Goal: Book appointment/travel/reservation

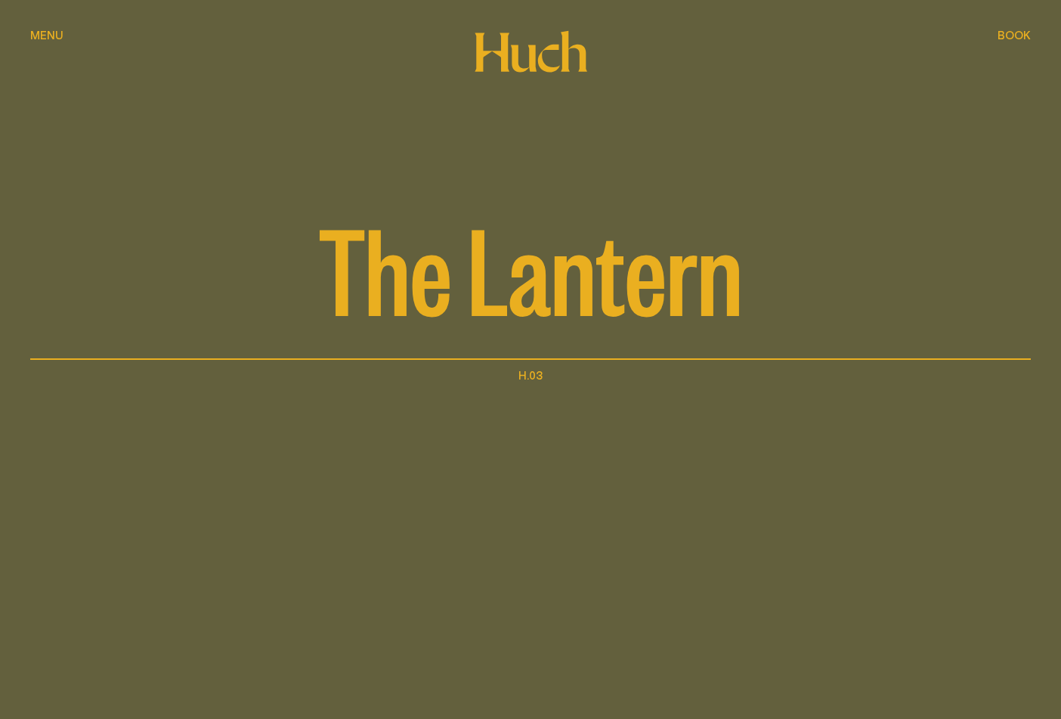
click at [1023, 29] on div "Book Book" at bounding box center [1013, 34] width 33 height 11
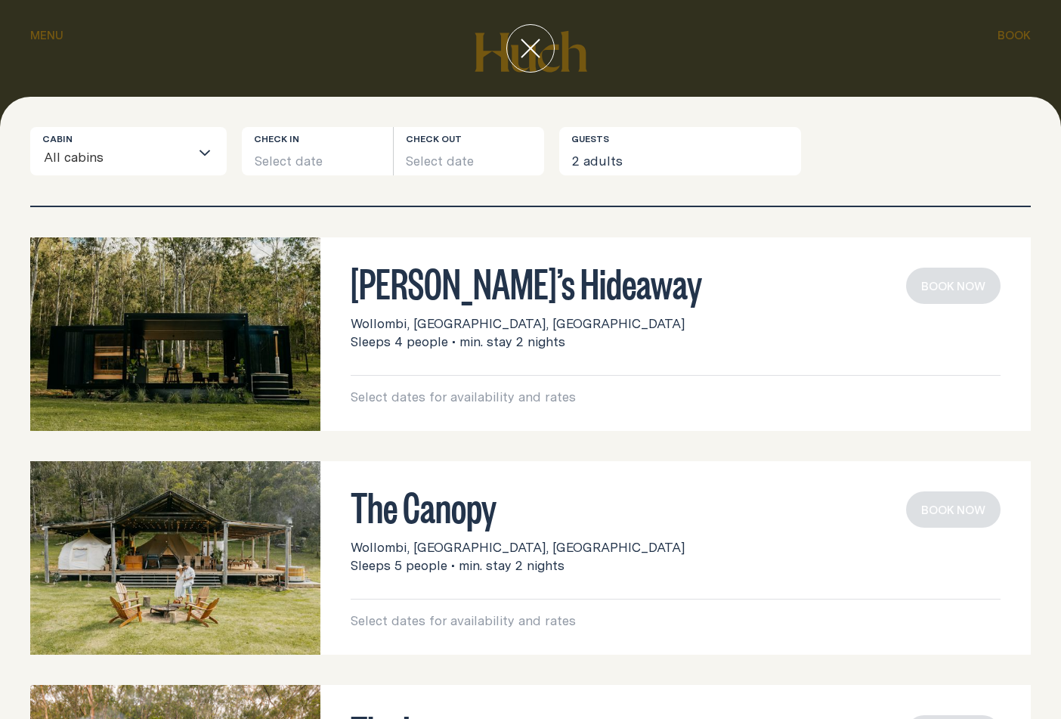
click at [189, 149] on input "Search for option" at bounding box center [146, 159] width 85 height 32
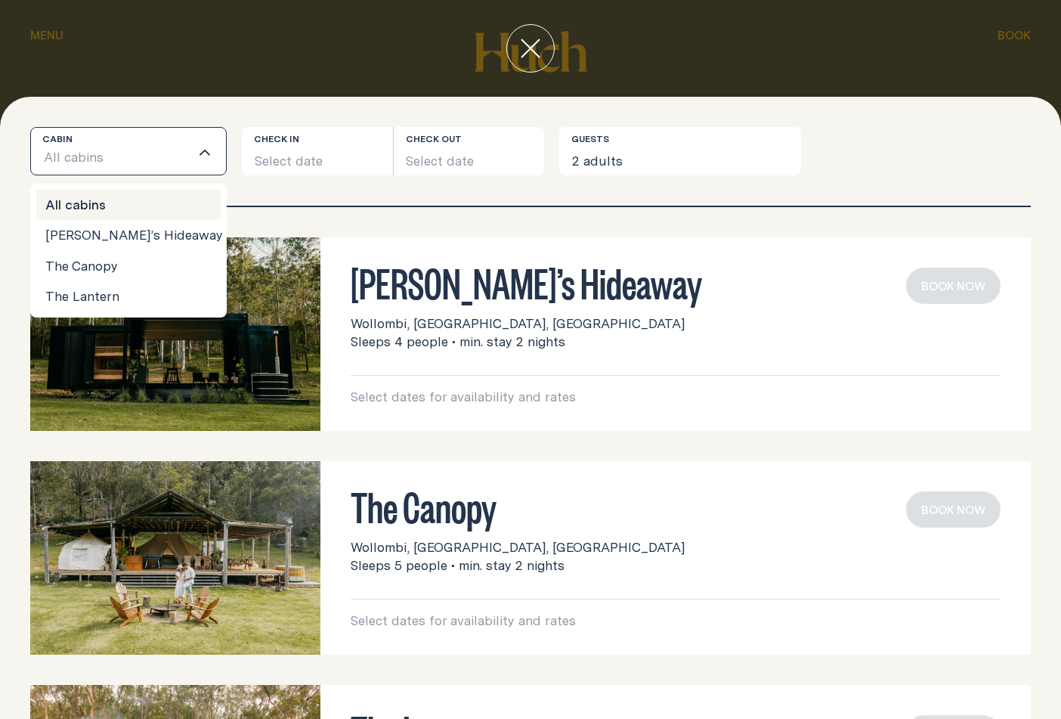
click at [189, 148] on input "Search for option" at bounding box center [146, 159] width 85 height 32
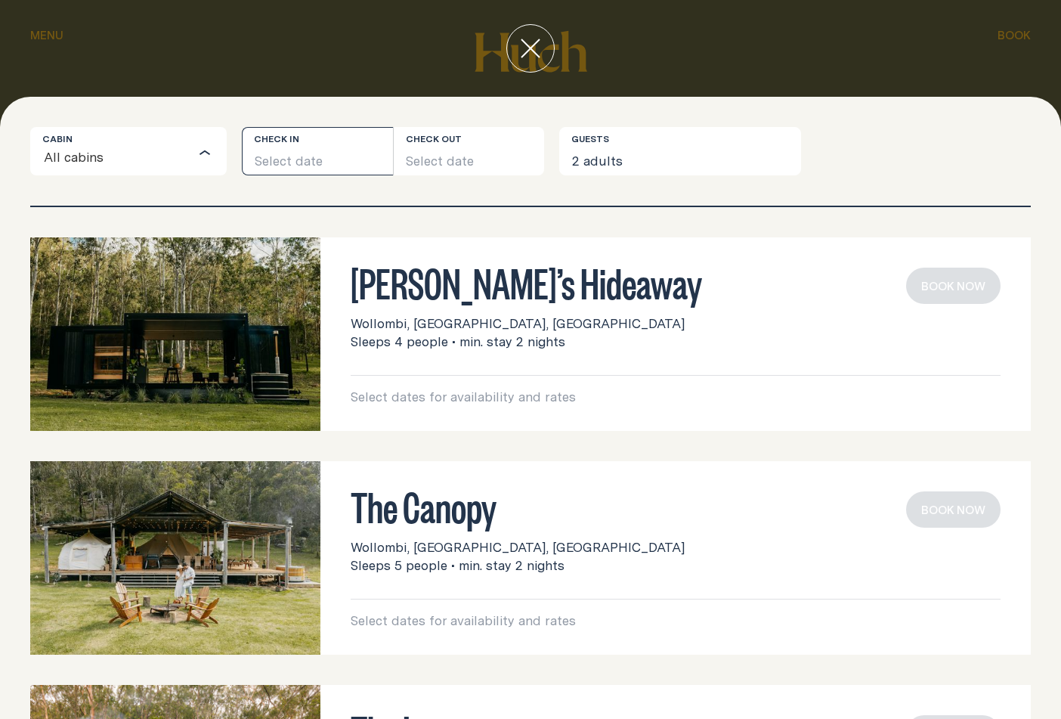
click at [292, 148] on button "Select date" at bounding box center [317, 151] width 151 height 48
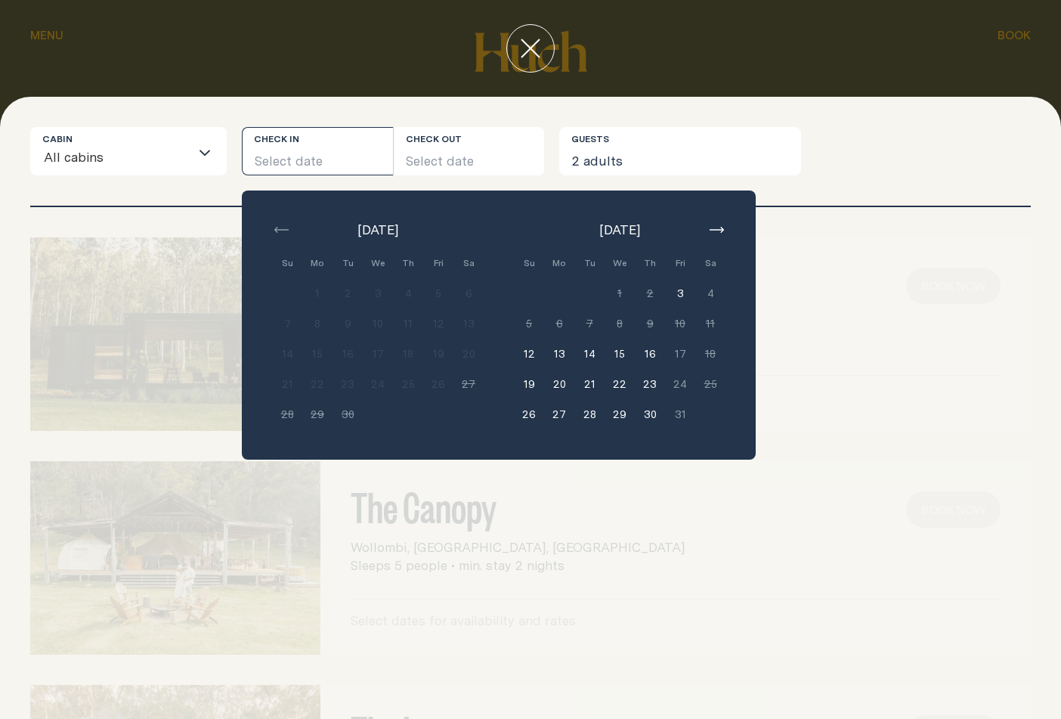
click at [626, 415] on button "29" at bounding box center [619, 414] width 30 height 30
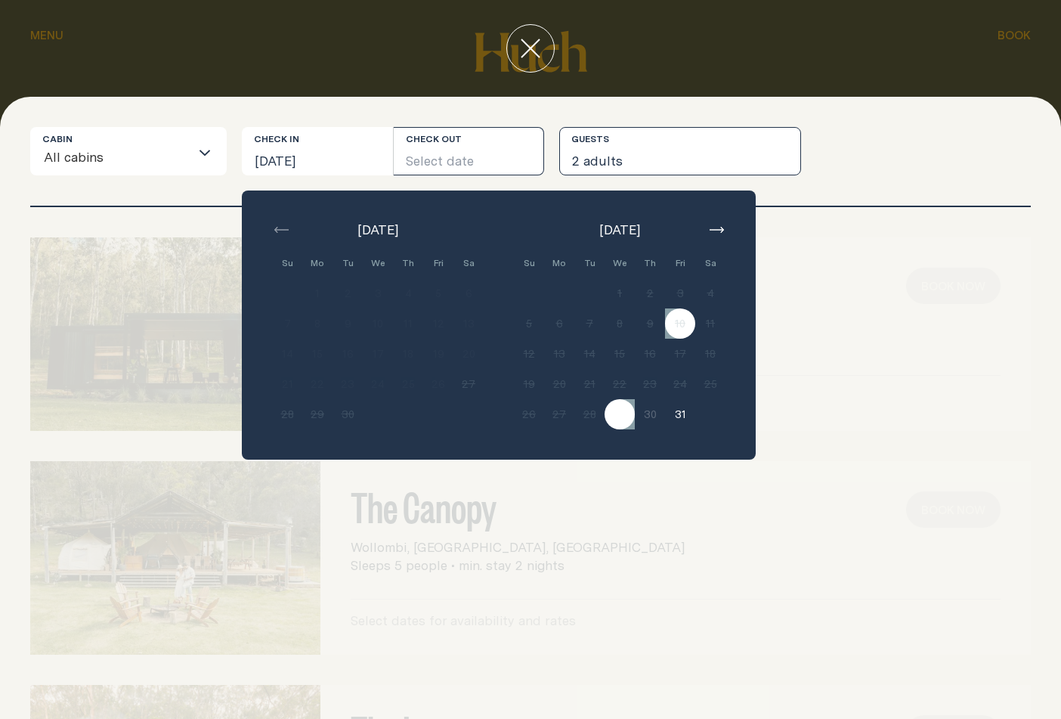
click at [780, 140] on button "2 adults" at bounding box center [680, 151] width 242 height 48
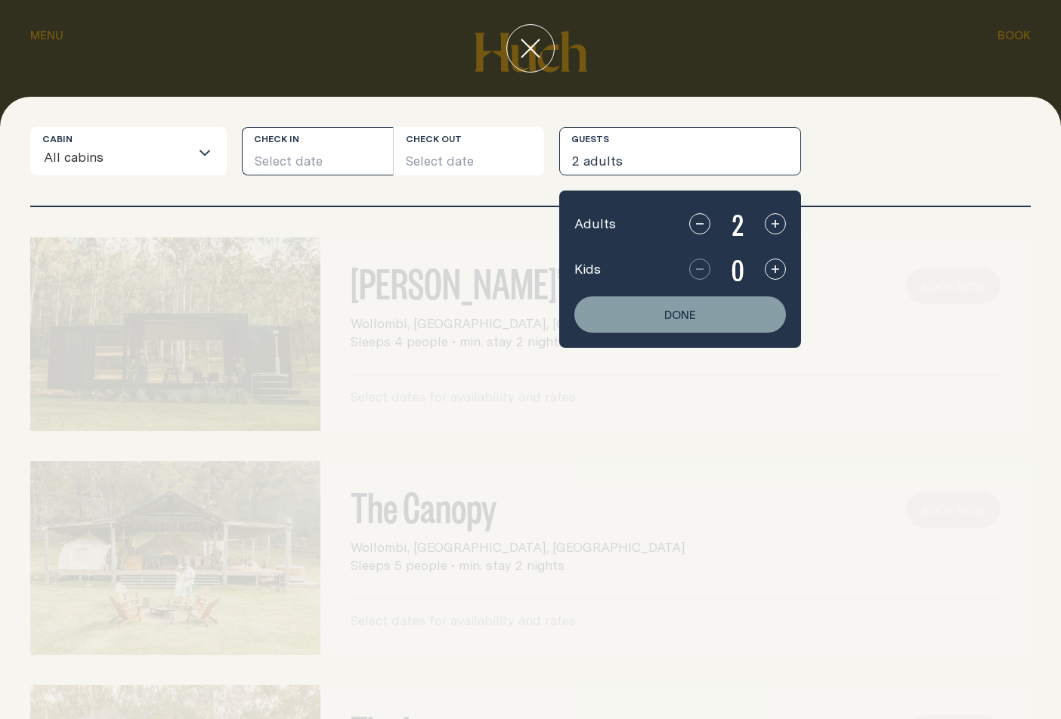
click at [342, 146] on button "Select date" at bounding box center [317, 151] width 151 height 48
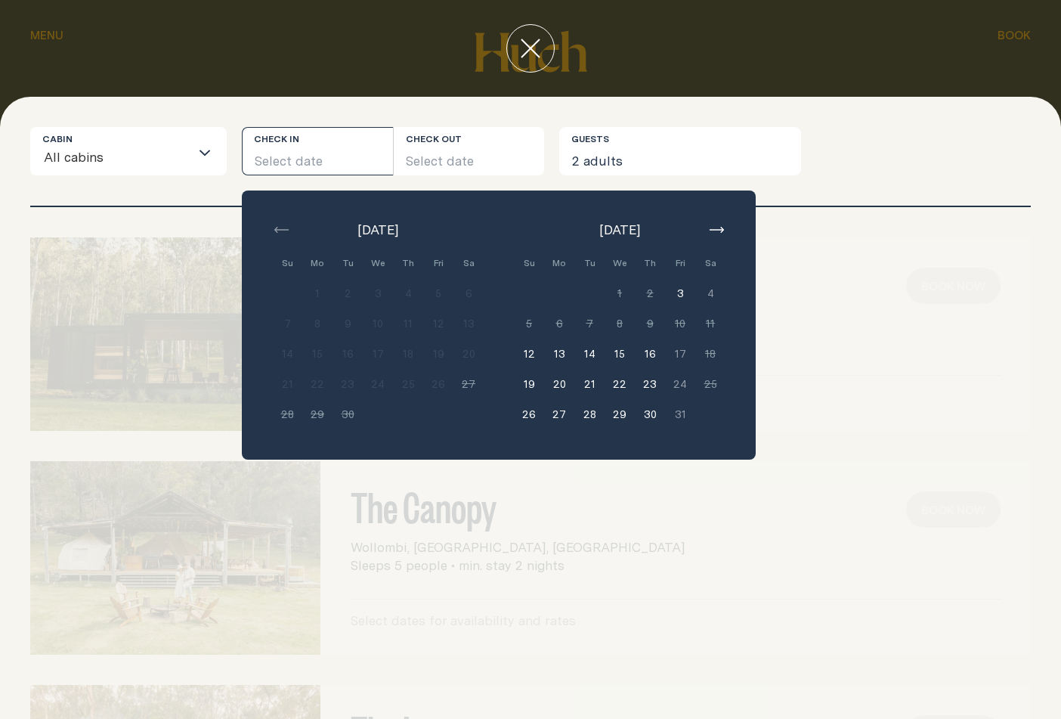
click at [617, 416] on button "29" at bounding box center [619, 414] width 30 height 30
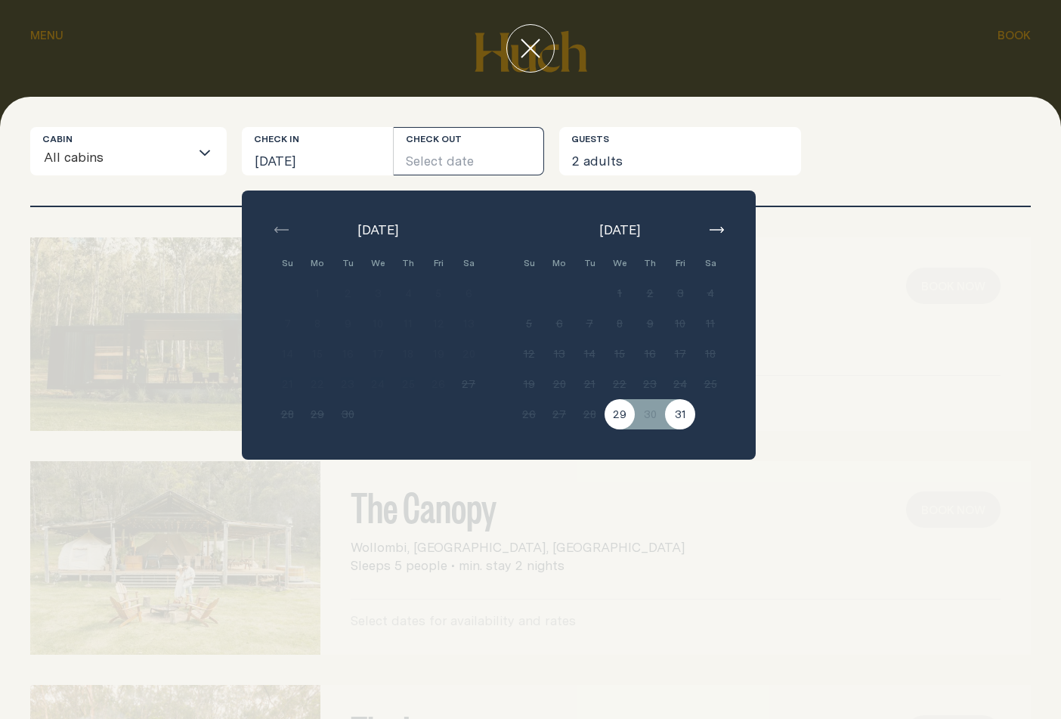
click at [685, 414] on button "31" at bounding box center [680, 414] width 30 height 30
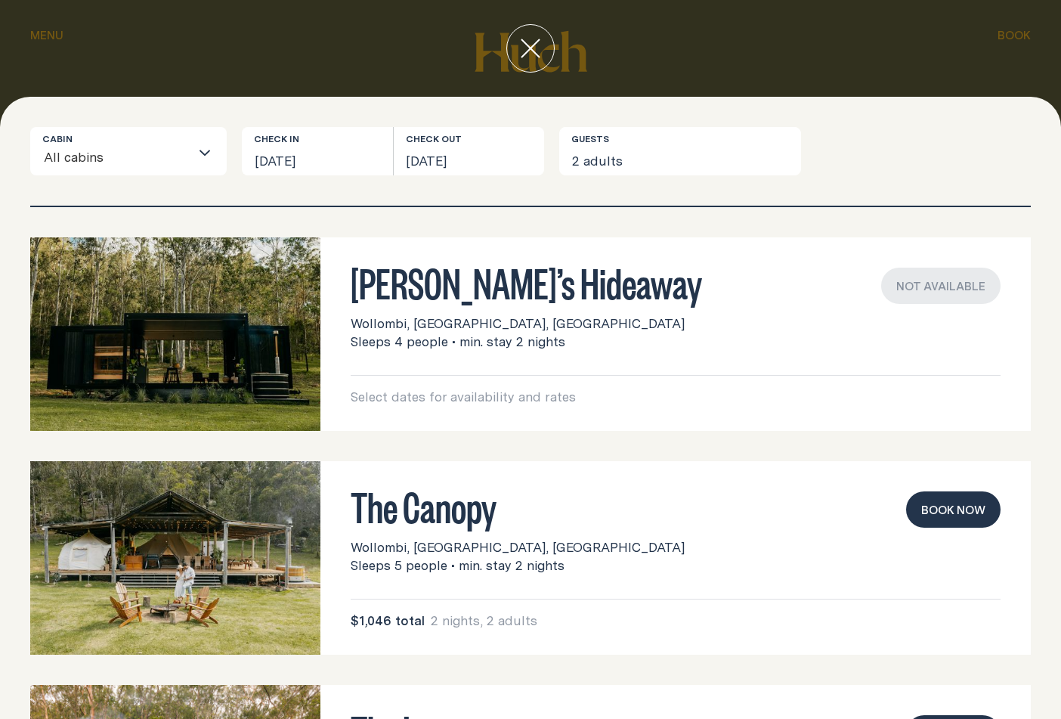
click at [215, 338] on img at bounding box center [175, 333] width 290 height 193
click at [312, 314] on img at bounding box center [175, 333] width 290 height 193
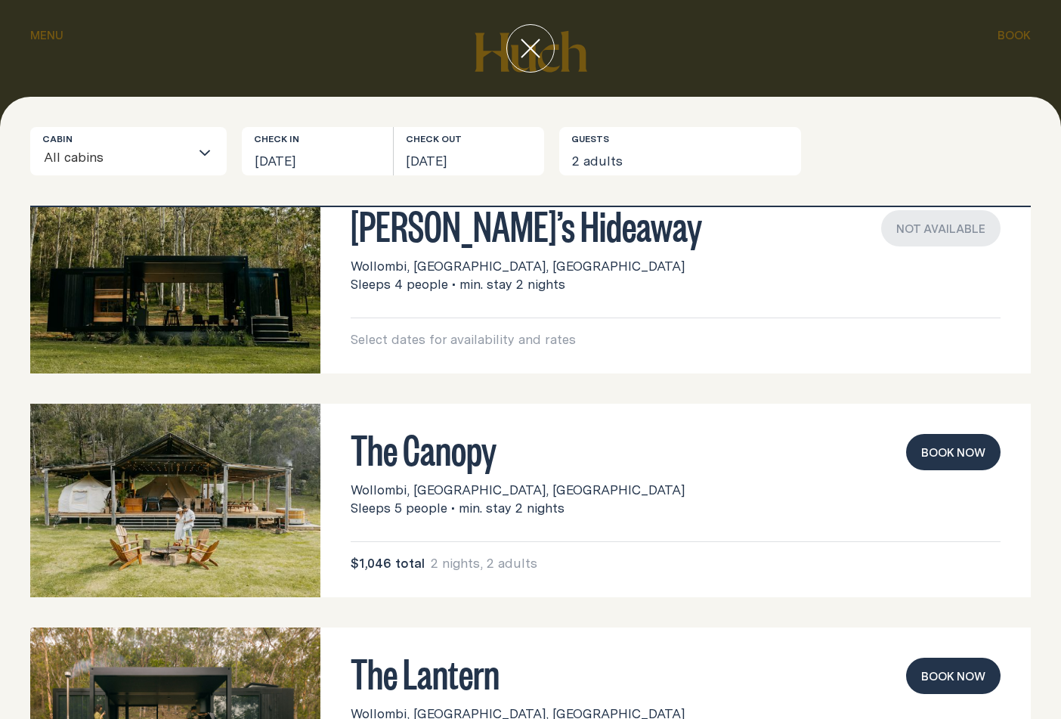
scroll to position [127, 0]
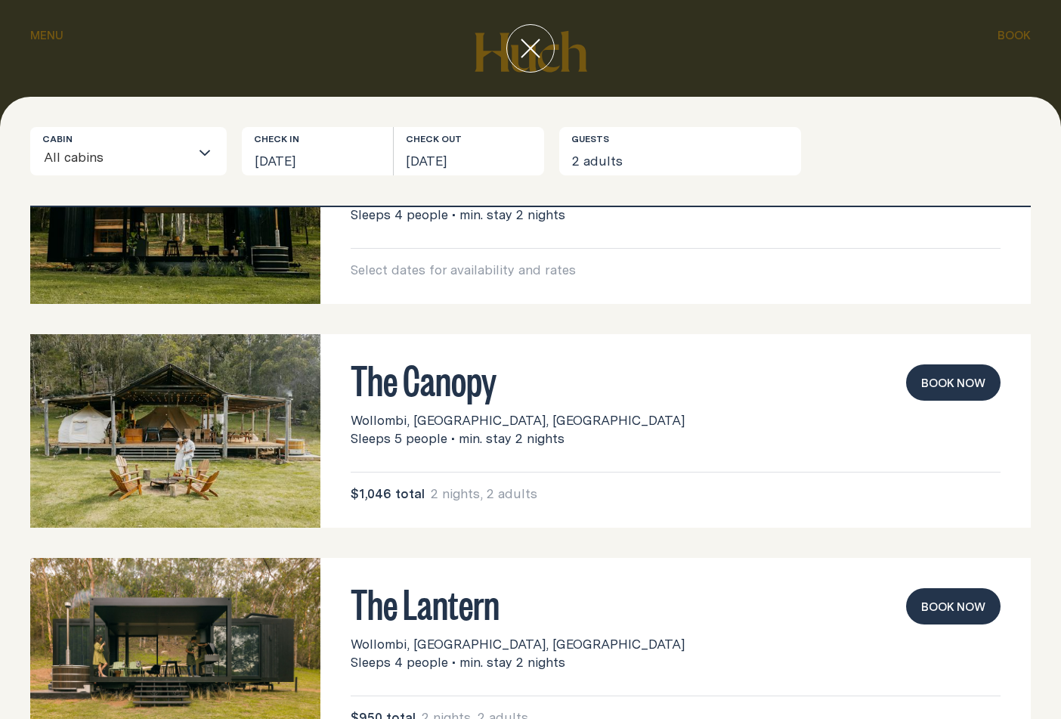
click at [258, 434] on img at bounding box center [175, 430] width 290 height 193
click at [366, 393] on h3 "The Canopy" at bounding box center [676, 378] width 650 height 29
click at [368, 393] on h3 "The Canopy" at bounding box center [676, 378] width 650 height 29
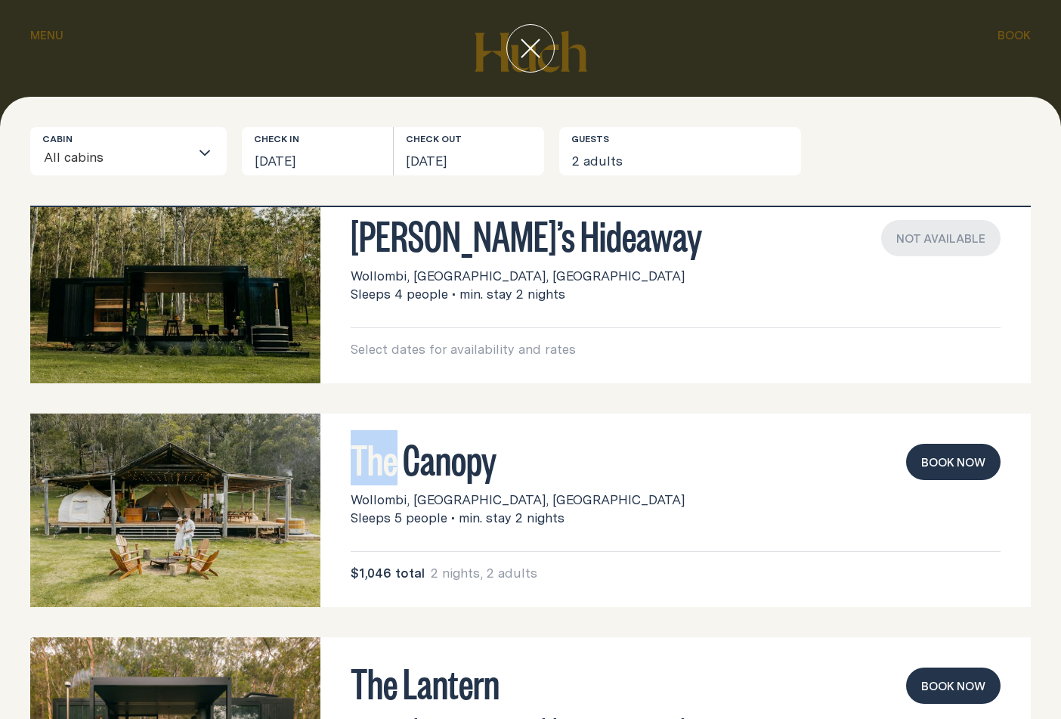
scroll to position [190, 0]
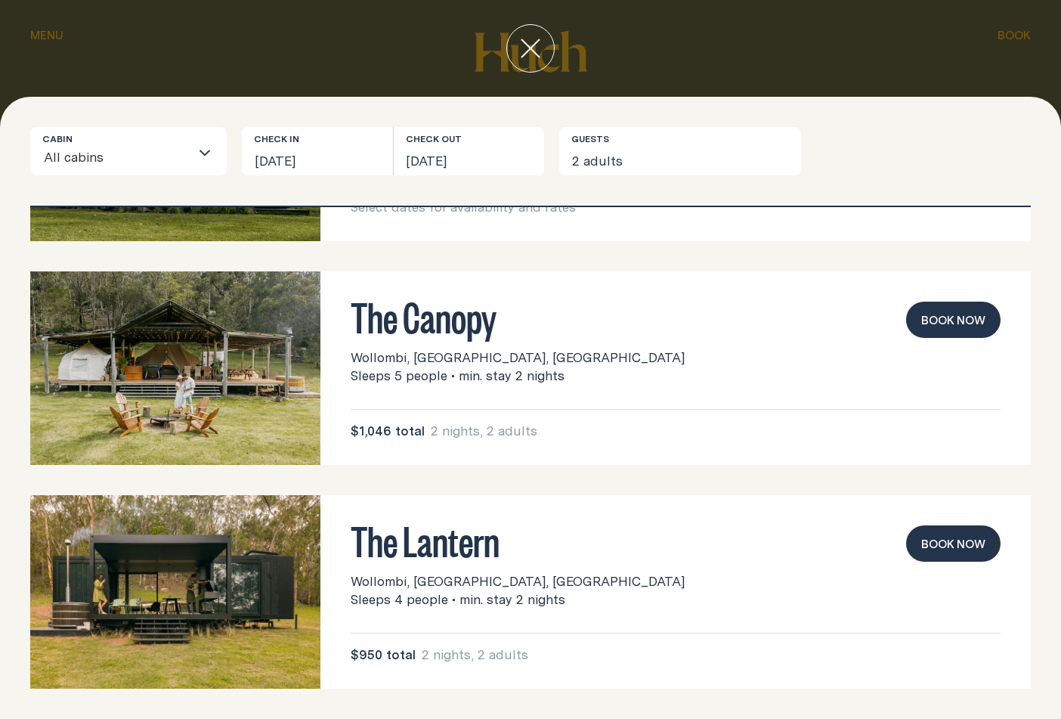
click at [435, 662] on span "2 nights, 2 adults" at bounding box center [475, 654] width 107 height 18
click at [413, 554] on h3 "The Lantern" at bounding box center [676, 539] width 650 height 29
click at [124, 632] on img at bounding box center [175, 591] width 290 height 193
click at [964, 539] on button "Book now" at bounding box center [953, 543] width 94 height 36
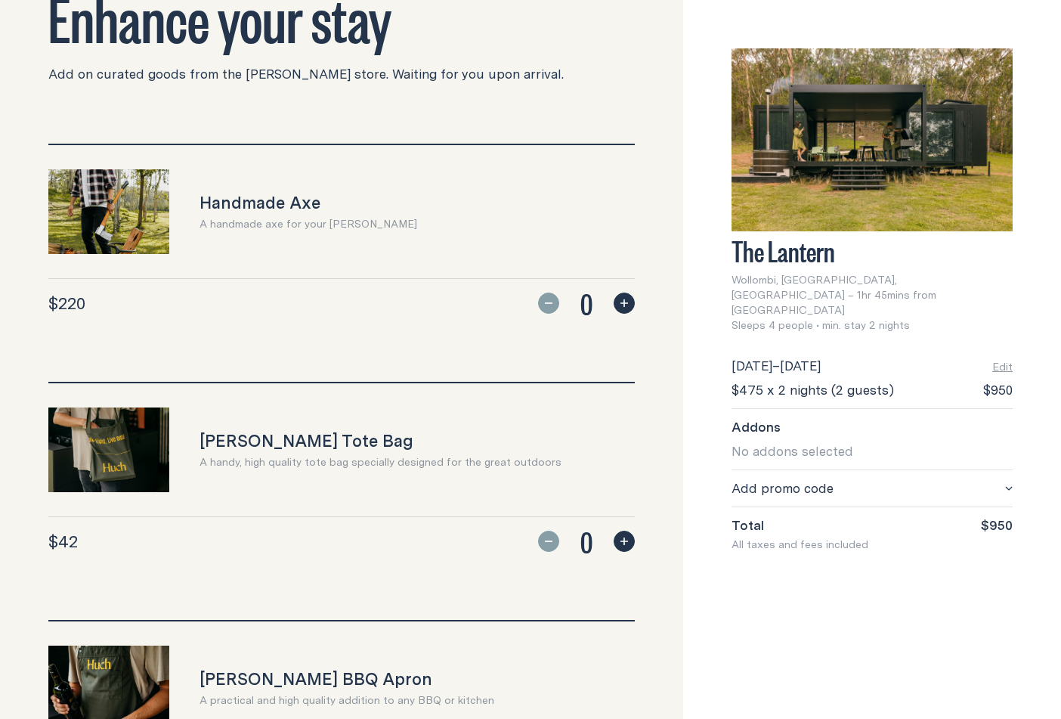
scroll to position [264, 0]
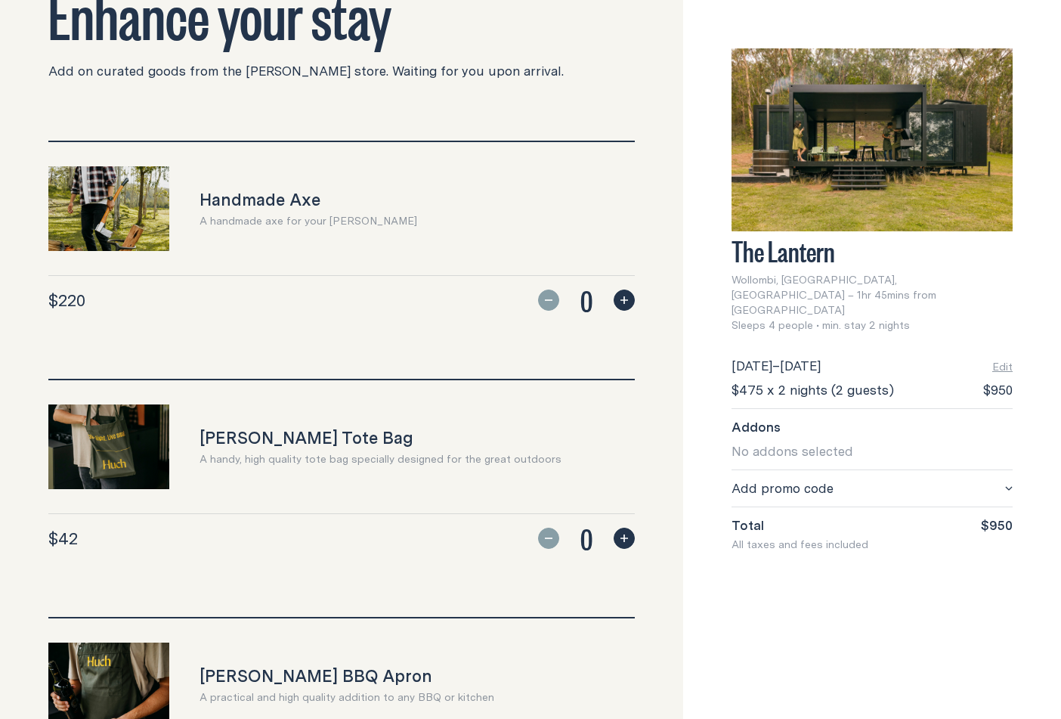
click at [888, 123] on img at bounding box center [871, 139] width 281 height 183
click at [886, 181] on img at bounding box center [871, 139] width 281 height 183
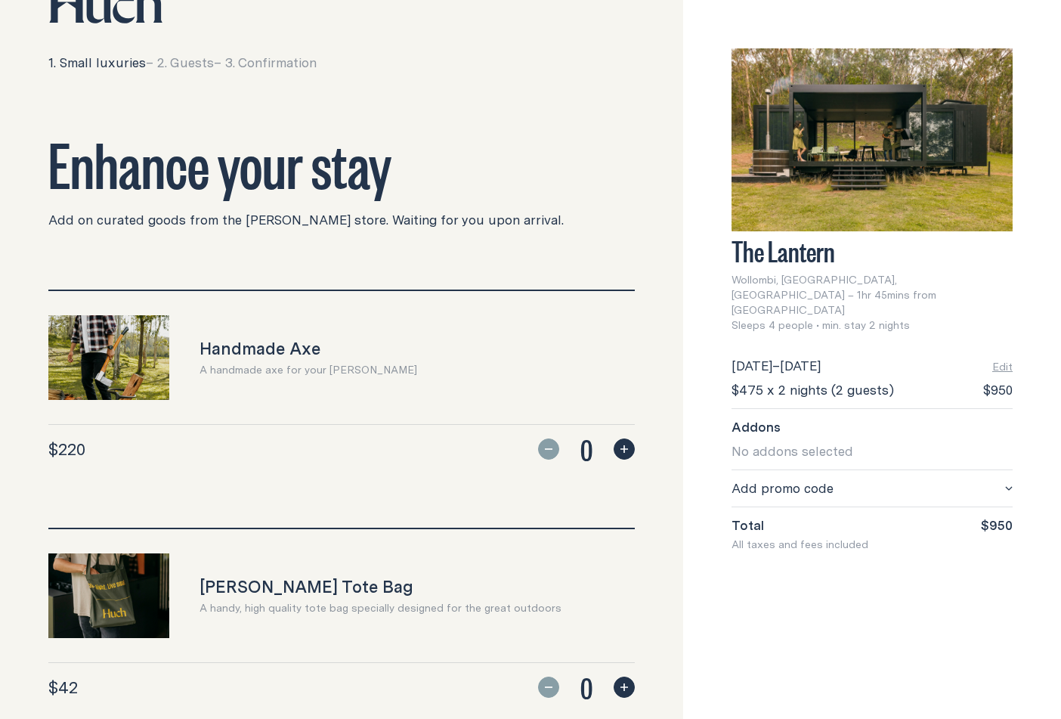
scroll to position [0, 0]
